Goal: Information Seeking & Learning: Learn about a topic

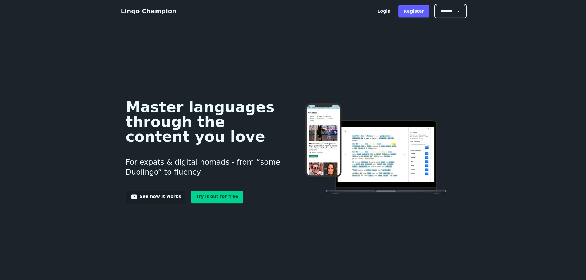
click at [461, 10] on select "******* ******* *******" at bounding box center [451, 11] width 30 height 12
select select "******"
click at [438, 5] on select "******* ******* *******" at bounding box center [451, 11] width 30 height 12
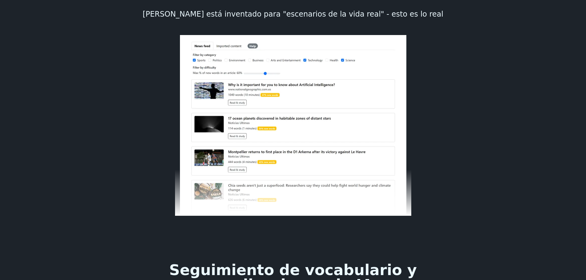
scroll to position [677, 0]
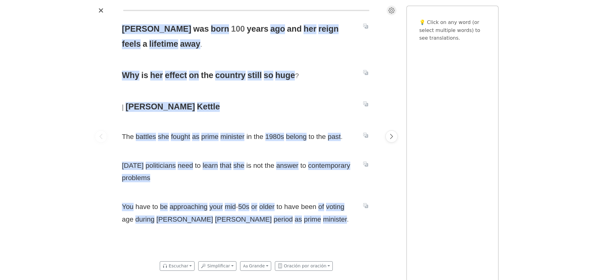
click at [391, 13] on icon "Settings" at bounding box center [391, 10] width 6 height 6
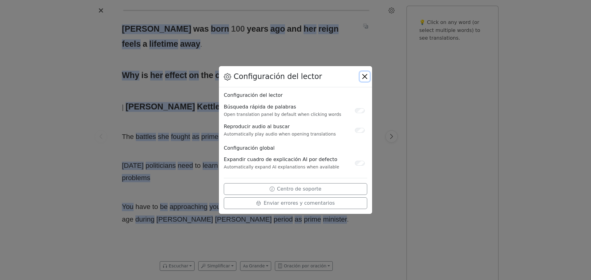
click at [361, 75] on button "Close" at bounding box center [365, 77] width 10 height 10
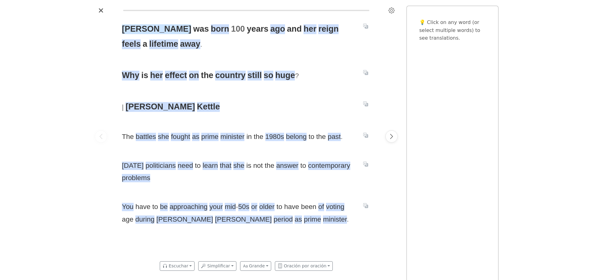
click at [139, 28] on span "[PERSON_NAME]" at bounding box center [156, 29] width 69 height 10
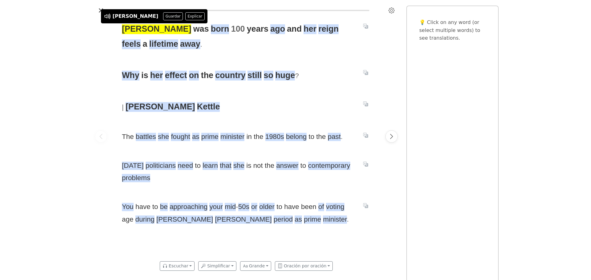
click at [92, 39] on div "[PERSON_NAME] was born [DATE] and her reign feels a lifetime away . Why is her …" at bounding box center [295, 140] width 591 height 280
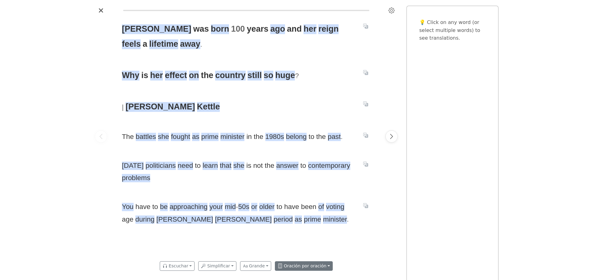
click at [324, 267] on button "Oración por oración" at bounding box center [304, 266] width 58 height 10
click at [321, 266] on button "Oración por oración" at bounding box center [304, 266] width 58 height 10
click at [230, 265] on button "Simplificar" at bounding box center [217, 266] width 38 height 10
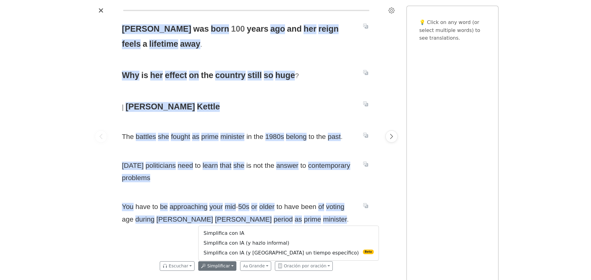
click at [230, 265] on button "Simplificar" at bounding box center [217, 266] width 38 height 10
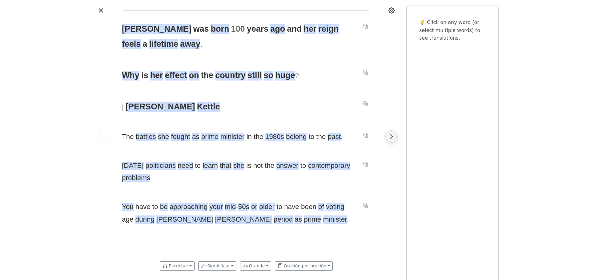
click at [388, 138] on button "Next page" at bounding box center [391, 136] width 12 height 12
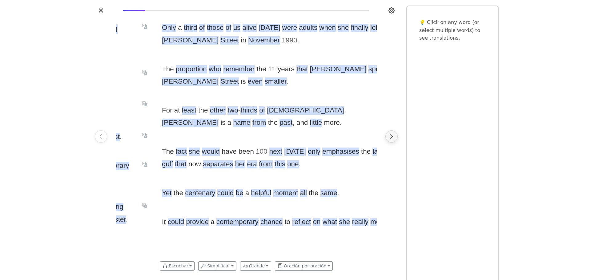
scroll to position [0, 261]
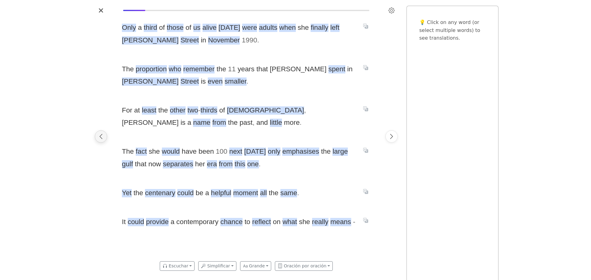
click at [102, 134] on icon "Previous page" at bounding box center [101, 136] width 3 height 5
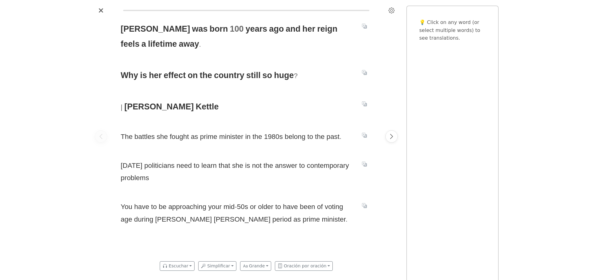
scroll to position [0, 0]
click at [459, 29] on p "💡 Click on any word (or select multiple words) to see translations." at bounding box center [452, 30] width 66 height 24
click at [422, 23] on p "💡 Click on any word (or select multiple words) to see translations." at bounding box center [452, 30] width 66 height 24
click at [389, 11] on icon "Settings" at bounding box center [391, 10] width 6 height 6
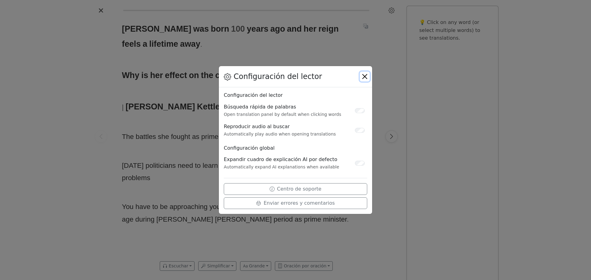
click at [365, 79] on button "Close" at bounding box center [365, 77] width 10 height 10
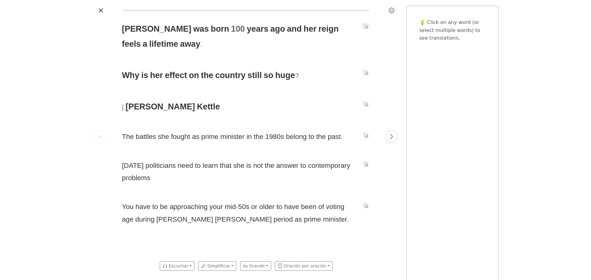
click at [367, 27] on icon "Translate sentence" at bounding box center [365, 26] width 5 height 5
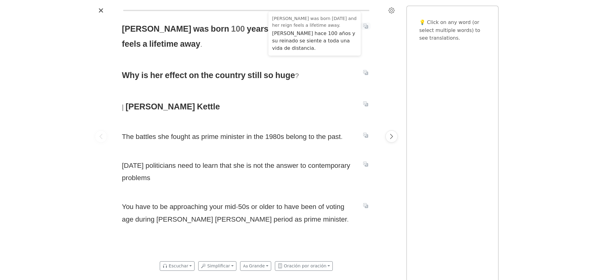
click at [366, 27] on icon "Translate sentence" at bounding box center [365, 26] width 5 height 5
click at [392, 33] on div at bounding box center [391, 136] width 17 height 242
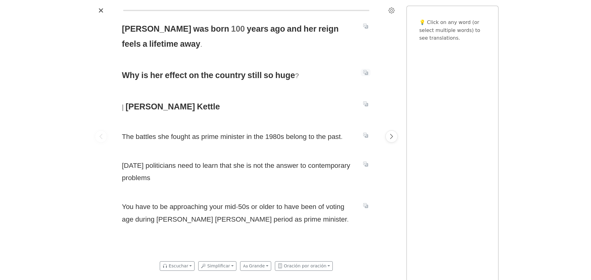
click at [365, 72] on icon "Translate sentence" at bounding box center [365, 72] width 5 height 5
click at [172, 73] on span "effect" at bounding box center [176, 76] width 22 height 10
click at [83, 91] on div "[PERSON_NAME] was born [DATE] and her reign feels a lifetime away . Why is her …" at bounding box center [295, 140] width 591 height 280
click at [366, 134] on icon "Translate sentence" at bounding box center [365, 135] width 5 height 5
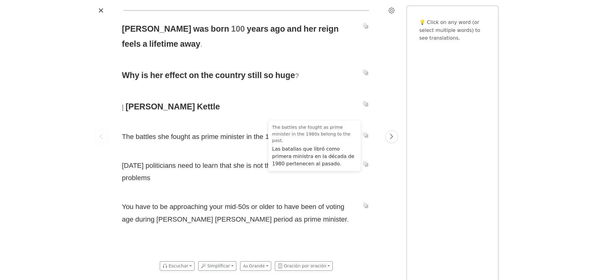
click at [109, 142] on div at bounding box center [100, 136] width 17 height 242
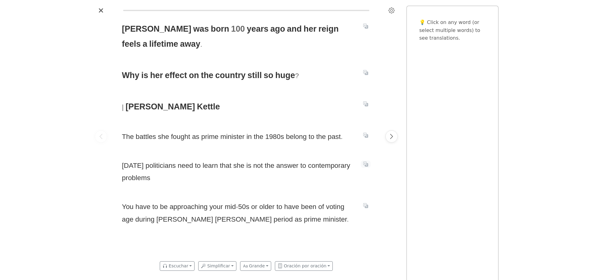
click at [365, 166] on icon "Translate sentence" at bounding box center [365, 164] width 5 height 5
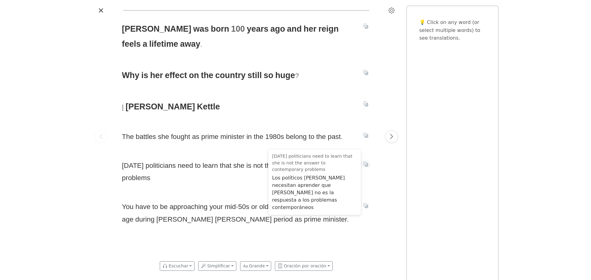
click at [365, 166] on icon "Translate sentence" at bounding box center [365, 164] width 5 height 5
click at [67, 185] on div "[PERSON_NAME] was born [DATE] and her reign feels a lifetime away . Why is her …" at bounding box center [295, 140] width 591 height 280
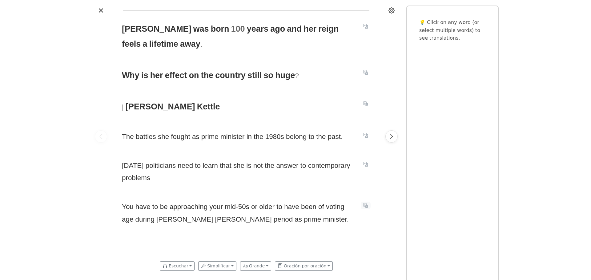
click at [364, 205] on icon "Translate sentence" at bounding box center [365, 205] width 5 height 5
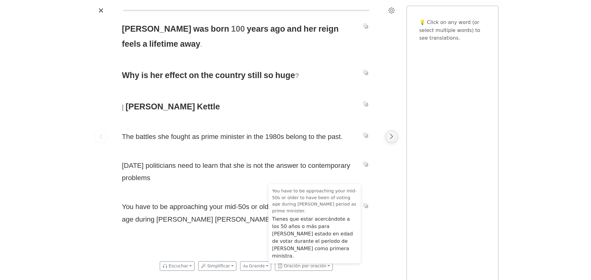
click at [389, 140] on button "Next page" at bounding box center [391, 136] width 12 height 12
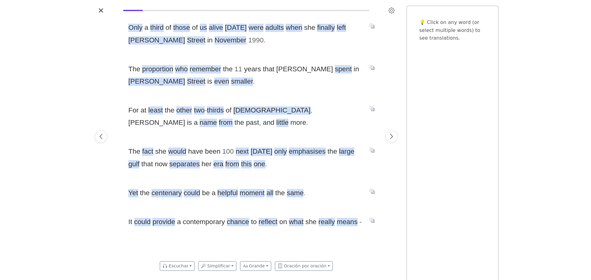
scroll to position [0, 261]
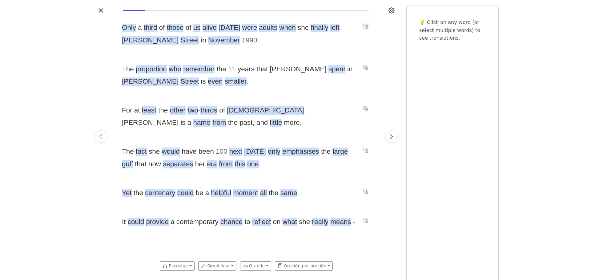
click at [364, 27] on icon "Translate sentence" at bounding box center [365, 26] width 5 height 5
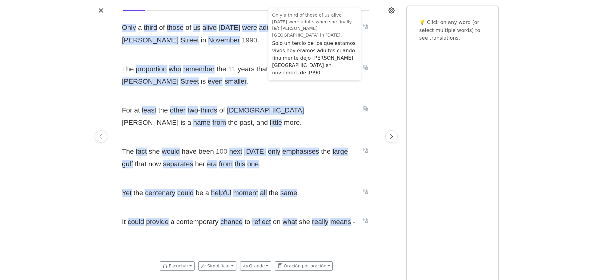
click at [385, 37] on div at bounding box center [391, 136] width 17 height 242
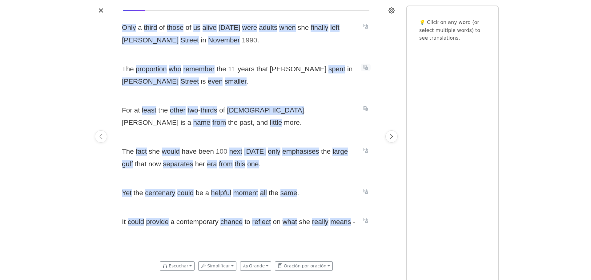
click at [367, 68] on icon "Translate sentence" at bounding box center [365, 67] width 5 height 5
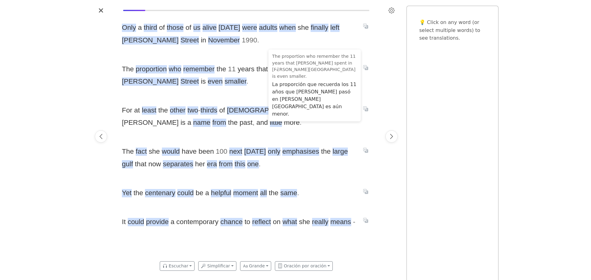
click at [62, 98] on div "[PERSON_NAME] was born [DATE] and her reign feels a lifetime away . Why is her …" at bounding box center [295, 140] width 591 height 280
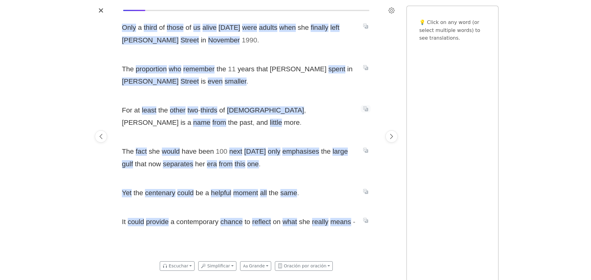
click at [368, 110] on button "Translate sentence" at bounding box center [366, 108] width 10 height 7
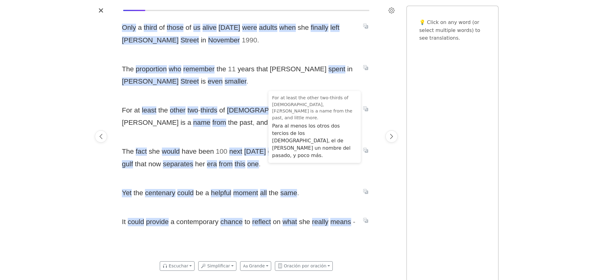
click at [60, 123] on div "[PERSON_NAME] was born [DATE] and her reign feels a lifetime away . Why is her …" at bounding box center [295, 140] width 591 height 280
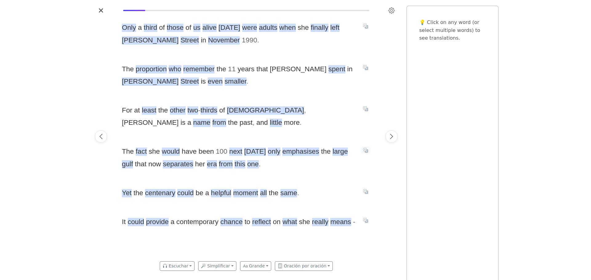
click at [365, 151] on icon "Translate sentence" at bounding box center [365, 150] width 5 height 5
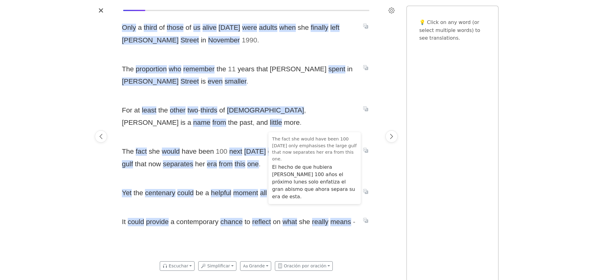
click at [58, 162] on div "[PERSON_NAME] was born [DATE] and her reign feels a lifetime away . Why is her …" at bounding box center [295, 140] width 591 height 280
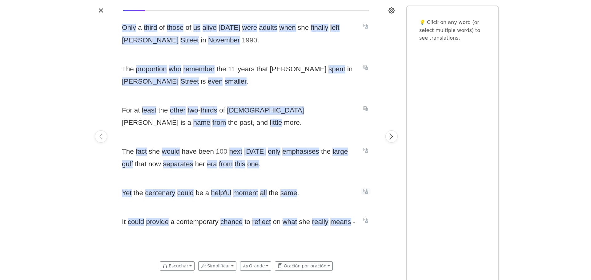
click at [366, 191] on icon "Translate sentence" at bounding box center [365, 191] width 5 height 5
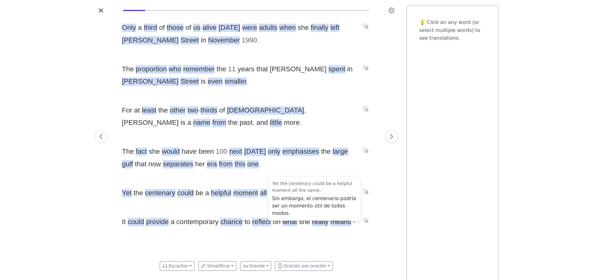
click at [390, 198] on div at bounding box center [391, 136] width 17 height 242
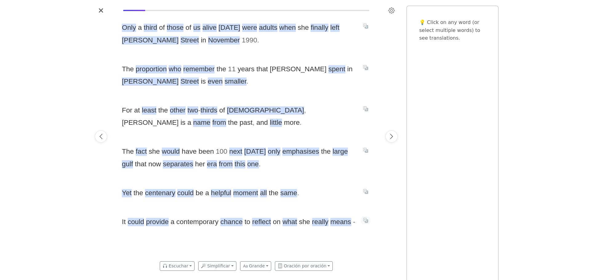
click at [363, 220] on icon "Translate sentence" at bounding box center [365, 220] width 5 height 5
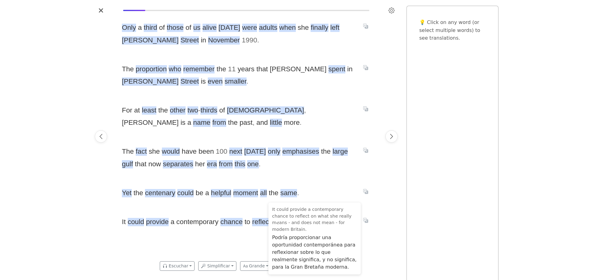
click at [381, 222] on div "[PERSON_NAME] was born [DATE] and her reign feels a lifetime away . Why is her …" at bounding box center [246, 136] width 308 height 242
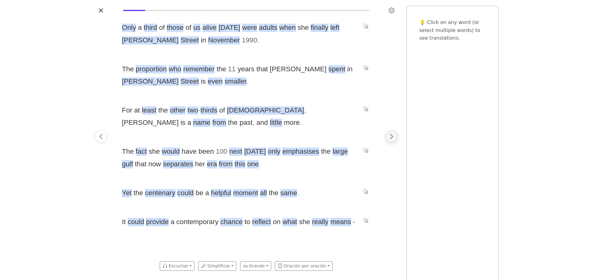
click at [391, 134] on icon "Next page" at bounding box center [391, 137] width 6 height 6
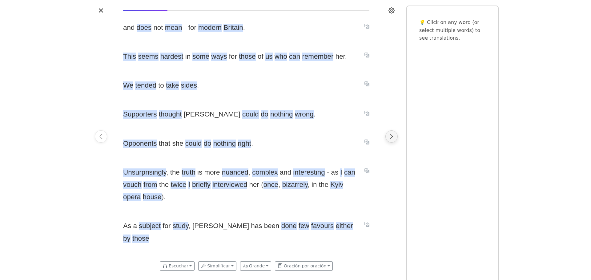
scroll to position [0, 522]
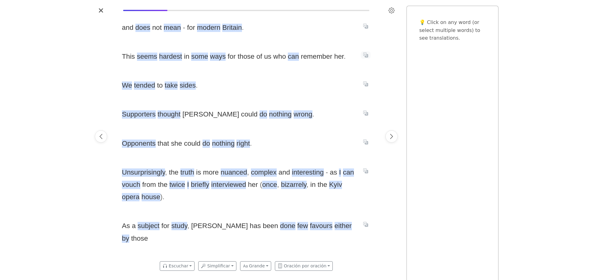
click at [366, 54] on icon "Translate sentence" at bounding box center [365, 55] width 5 height 5
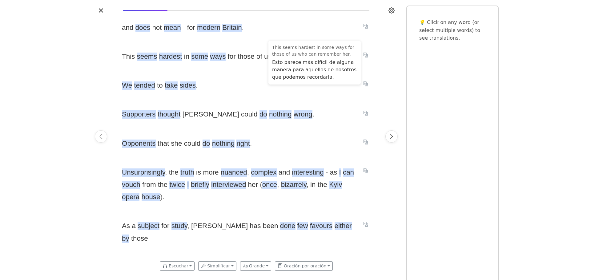
click at [99, 91] on div at bounding box center [100, 136] width 17 height 242
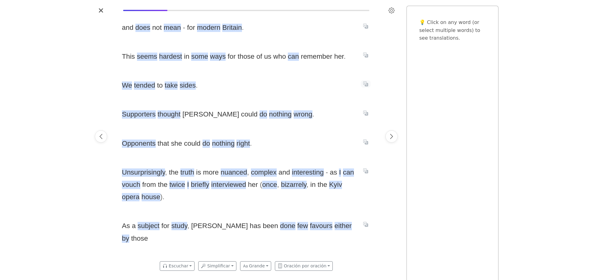
click at [363, 86] on button "Translate sentence" at bounding box center [366, 83] width 10 height 7
click at [374, 88] on div "and does not mean - for modern Britain . This seems hardest in some ways for th…" at bounding box center [246, 136] width 261 height 242
click at [366, 114] on icon "Translate sentence" at bounding box center [365, 113] width 5 height 5
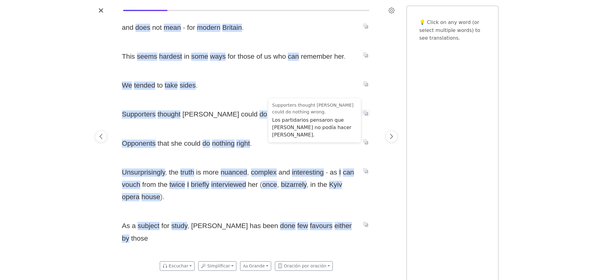
click at [366, 113] on icon "Translate sentence" at bounding box center [365, 113] width 5 height 5
click at [74, 132] on div "[PERSON_NAME] was born [DATE] and her reign feels a lifetime away . Why is her …" at bounding box center [295, 140] width 591 height 280
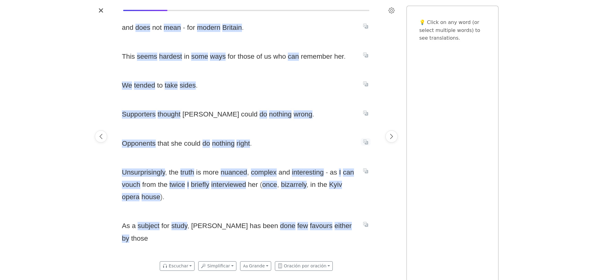
click at [365, 142] on icon "Translate sentence" at bounding box center [365, 142] width 5 height 5
click at [380, 147] on div "[PERSON_NAME] was born [DATE] and her reign feels a lifetime away . Why is her …" at bounding box center [246, 136] width 308 height 242
click at [364, 173] on icon "Translate sentence" at bounding box center [365, 171] width 5 height 5
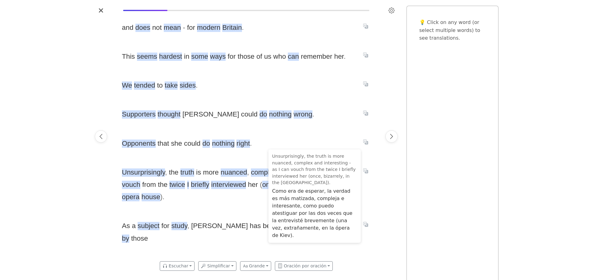
click at [384, 194] on div at bounding box center [391, 136] width 17 height 242
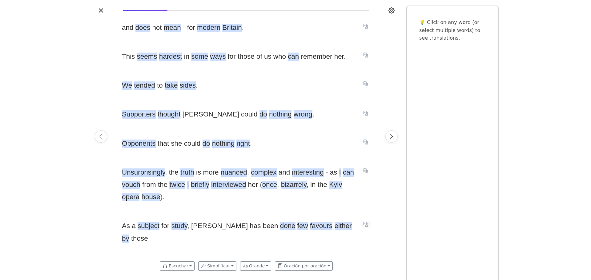
click at [363, 226] on icon "Translate sentence" at bounding box center [365, 224] width 5 height 5
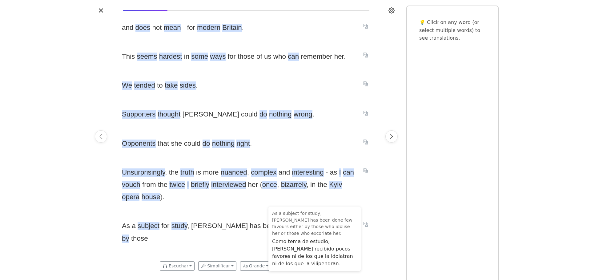
click at [91, 195] on div "[PERSON_NAME] was born [DATE] and her reign feels a lifetime away . Why is her …" at bounding box center [295, 140] width 591 height 280
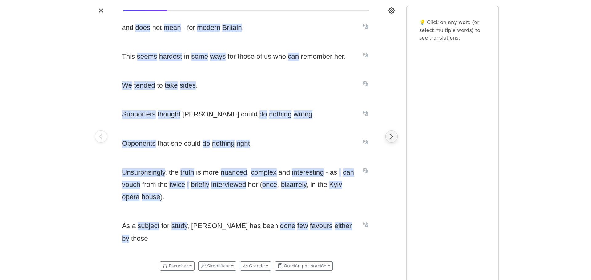
click at [393, 134] on icon "Next page" at bounding box center [391, 137] width 6 height 6
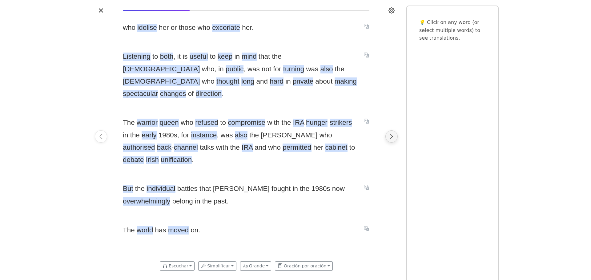
scroll to position [0, 783]
click at [392, 133] on button "Next page" at bounding box center [391, 136] width 12 height 12
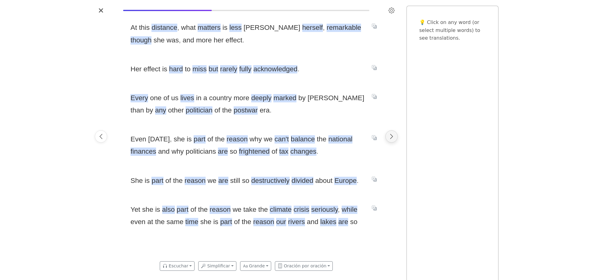
scroll to position [0, 1043]
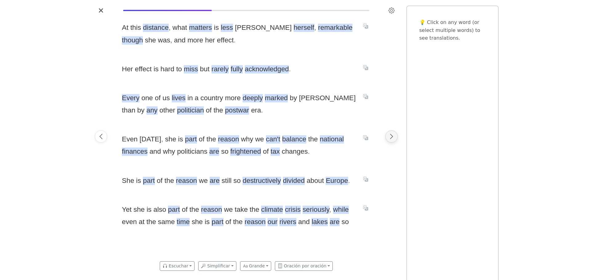
click at [389, 135] on icon "Next page" at bounding box center [391, 137] width 6 height 6
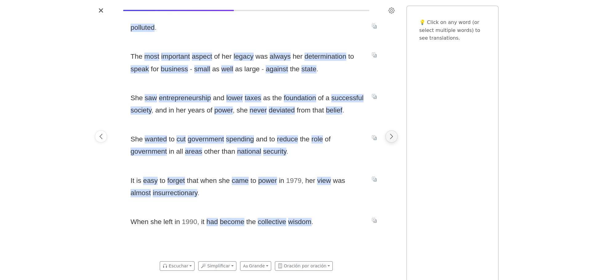
scroll to position [0, 1304]
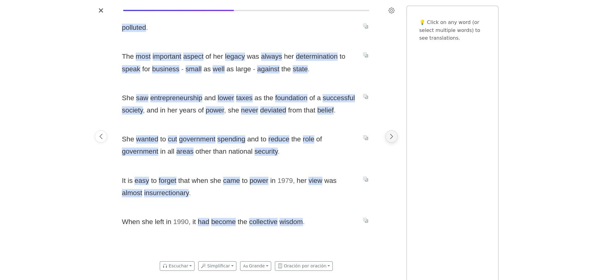
click at [389, 135] on icon "Next page" at bounding box center [391, 137] width 6 height 6
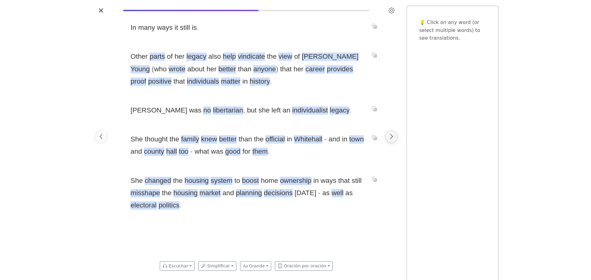
scroll to position [0, 1565]
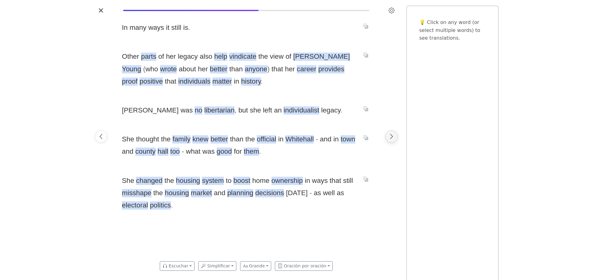
click at [389, 136] on icon "Next page" at bounding box center [391, 137] width 6 height 6
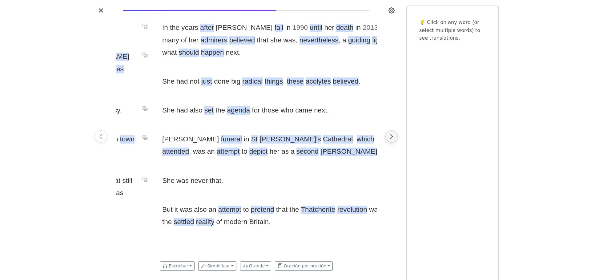
scroll to position [0, 1826]
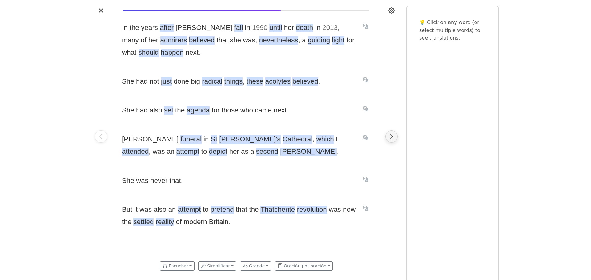
click at [389, 135] on icon "Next page" at bounding box center [391, 137] width 6 height 6
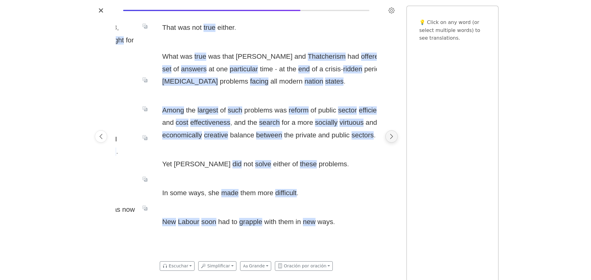
scroll to position [0, 2087]
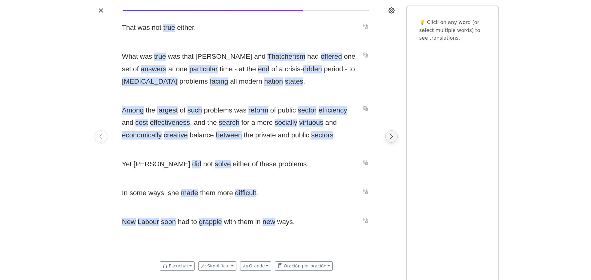
click at [389, 135] on icon "Next page" at bounding box center [391, 137] width 6 height 6
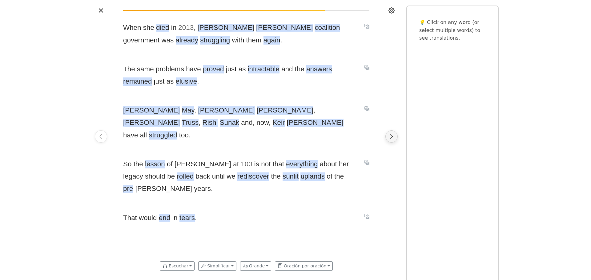
scroll to position [0, 2348]
click at [366, 65] on icon "Translate sentence" at bounding box center [365, 67] width 5 height 5
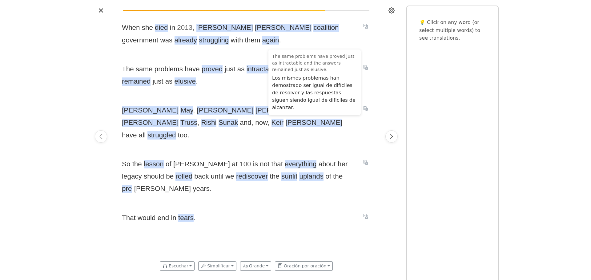
click at [373, 81] on div "When she died in [DATE] , [PERSON_NAME] coalition government was already strugg…" at bounding box center [246, 136] width 261 height 242
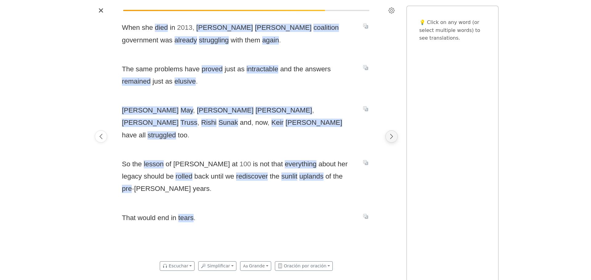
click at [393, 139] on icon "Next page" at bounding box center [391, 137] width 6 height 6
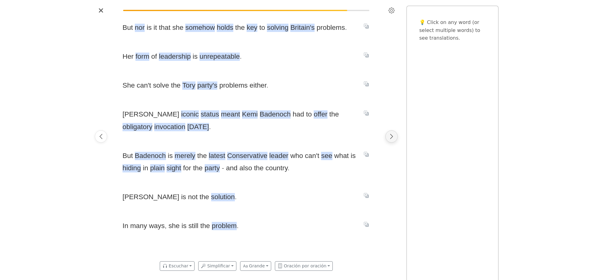
scroll to position [0, 2609]
click at [387, 138] on button "Next page" at bounding box center [391, 136] width 12 height 12
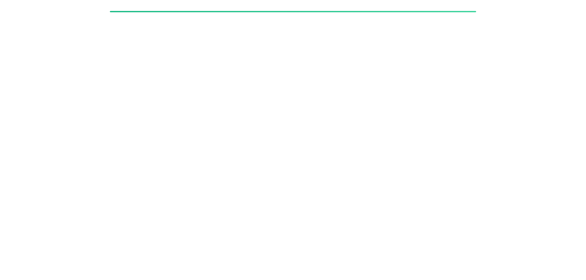
scroll to position [0, 3952]
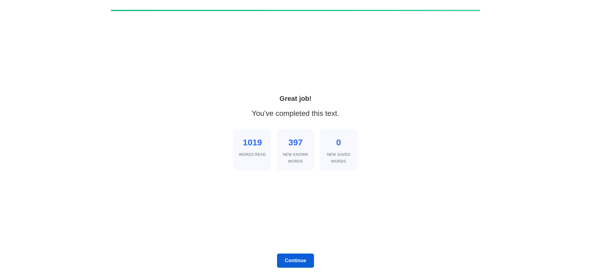
click at [307, 259] on button "Continue" at bounding box center [295, 261] width 37 height 14
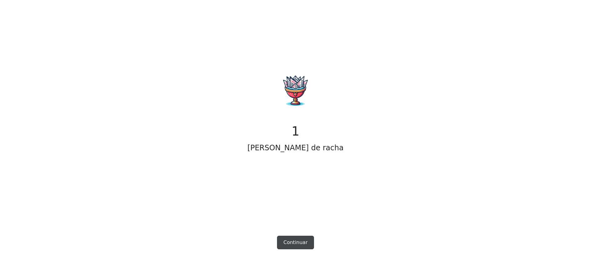
click at [298, 241] on button "Continuar" at bounding box center [295, 243] width 37 height 14
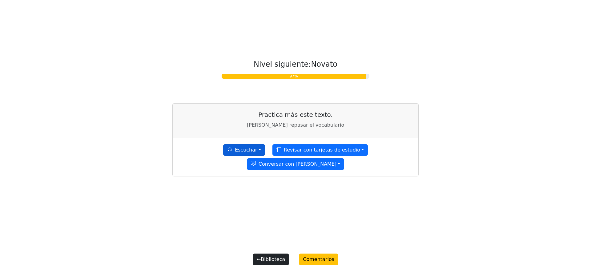
click at [230, 156] on button "Escuchar" at bounding box center [244, 150] width 42 height 12
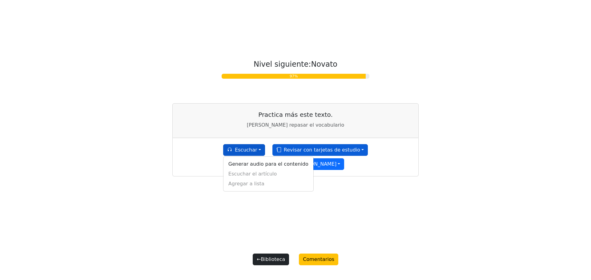
click at [323, 156] on button "Revisar con tarjetas de estudio" at bounding box center [319, 150] width 95 height 12
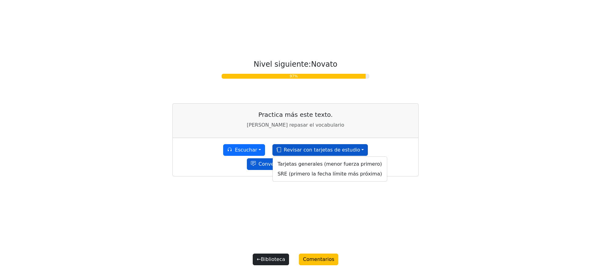
click at [344, 158] on button "Conversar con [PERSON_NAME]" at bounding box center [296, 164] width 98 height 12
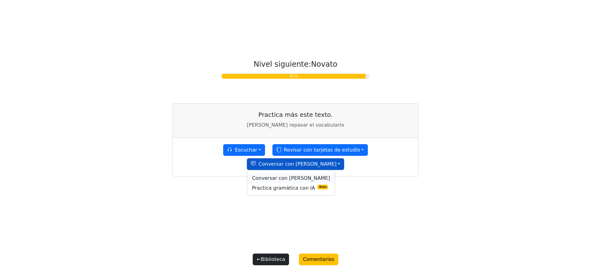
click at [335, 173] on link "Conversar con [PERSON_NAME]" at bounding box center [291, 178] width 88 height 10
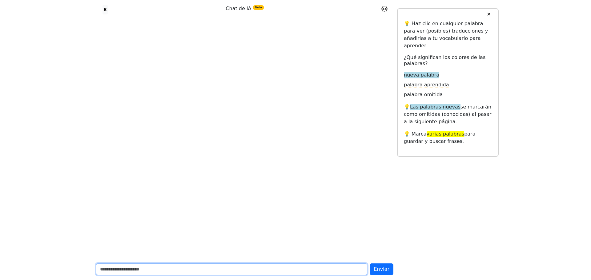
click at [160, 272] on input "text" at bounding box center [231, 270] width 271 height 12
type input "**********"
click at [369, 264] on button "Enviar" at bounding box center [381, 270] width 24 height 12
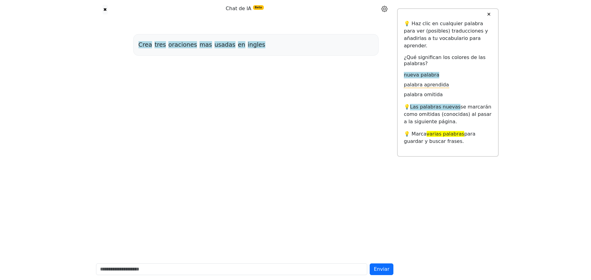
click at [142, 43] on span "Crea" at bounding box center [145, 45] width 14 height 8
click at [384, 7] on icon at bounding box center [384, 9] width 6 height 6
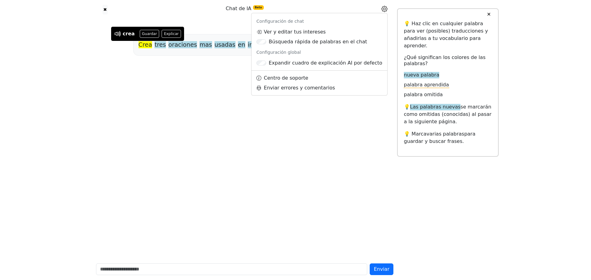
click at [370, 154] on div "Crea tres oraciones mas usadas en ingles" at bounding box center [244, 138] width 305 height 239
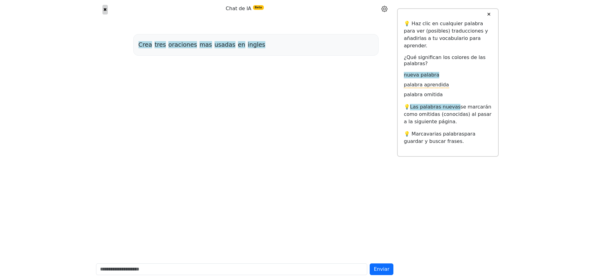
click at [102, 9] on button "✖" at bounding box center [104, 10] width 5 height 10
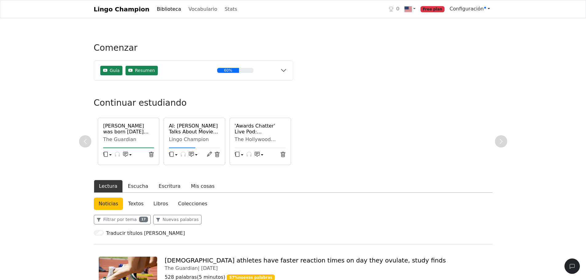
click at [487, 10] on link "Configuración" at bounding box center [469, 9] width 45 height 12
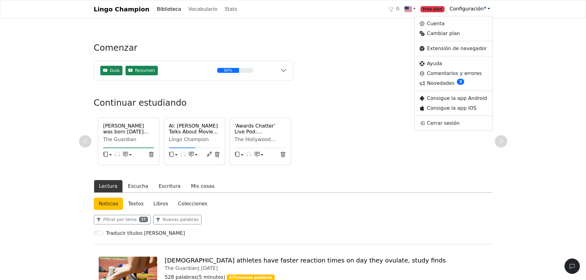
click at [412, 8] on img at bounding box center [408, 9] width 7 height 7
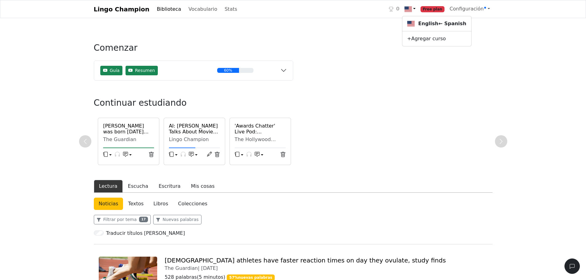
click at [479, 7] on span "Configuración" at bounding box center [467, 9] width 37 height 6
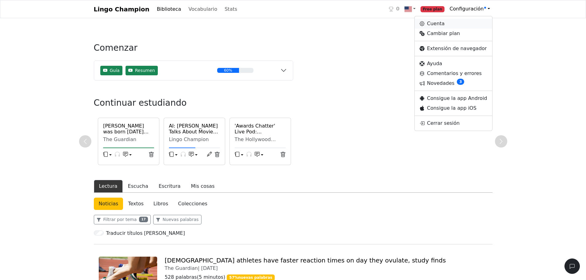
click at [443, 23] on link "Cuenta" at bounding box center [454, 24] width 78 height 10
select select "**********"
select select "******"
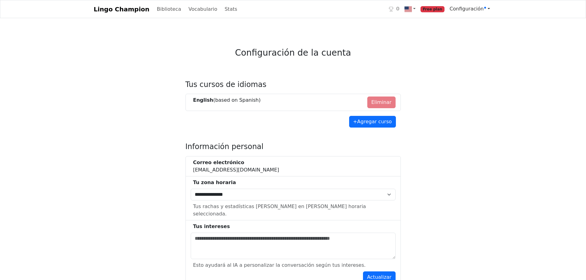
click at [485, 7] on span at bounding box center [485, 8] width 2 height 2
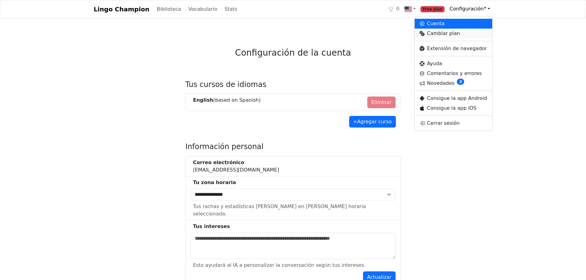
click at [452, 34] on link "Cambiar plan" at bounding box center [454, 34] width 78 height 10
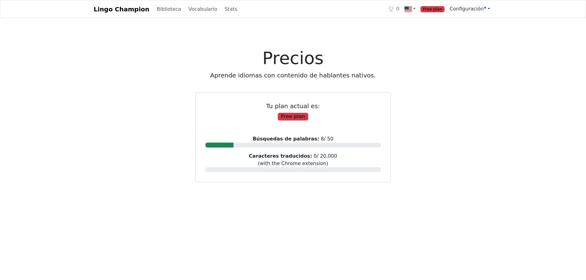
click at [482, 9] on span "Configuración" at bounding box center [467, 9] width 37 height 6
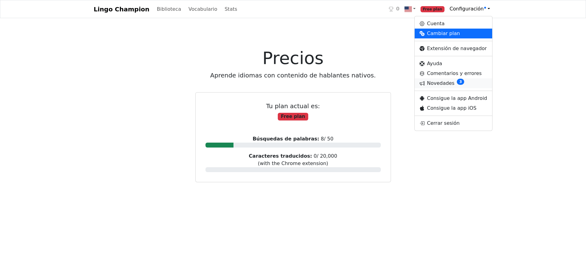
click at [445, 84] on link "Novedades 3" at bounding box center [454, 83] width 78 height 10
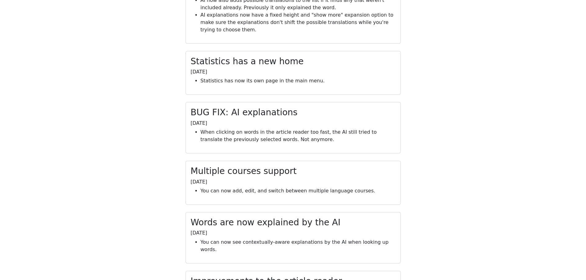
scroll to position [14093, 0]
